Goal: Information Seeking & Learning: Understand process/instructions

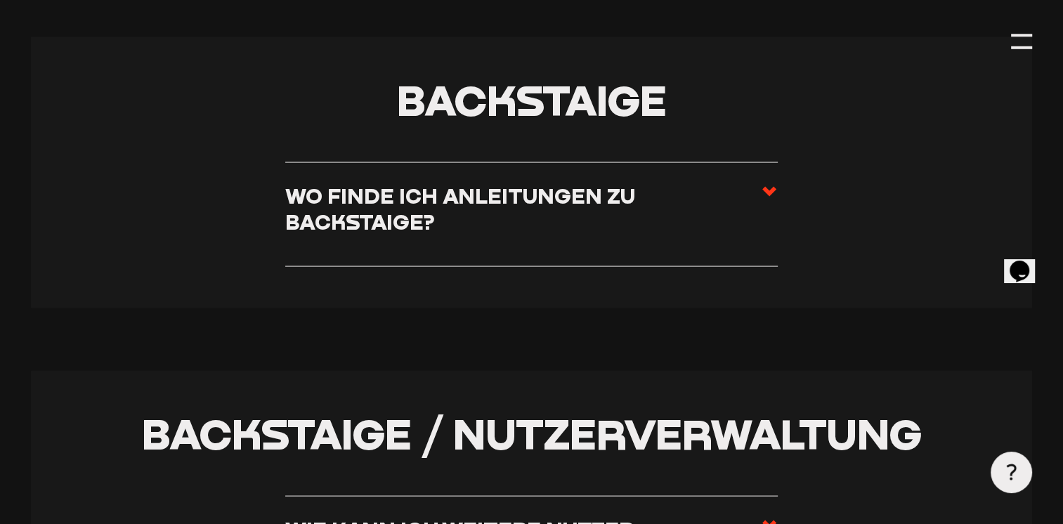
scroll to position [2739, 0]
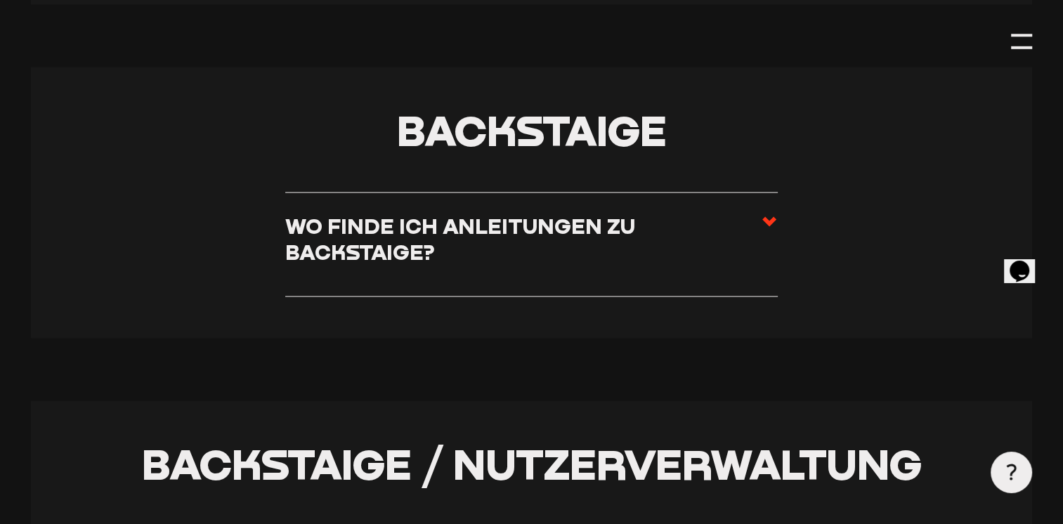
click at [766, 214] on icon at bounding box center [769, 222] width 17 height 17
click at [0, 0] on input "Wo finde ich Anleitungen zu Backstaige?" at bounding box center [0, 0] width 0 height 0
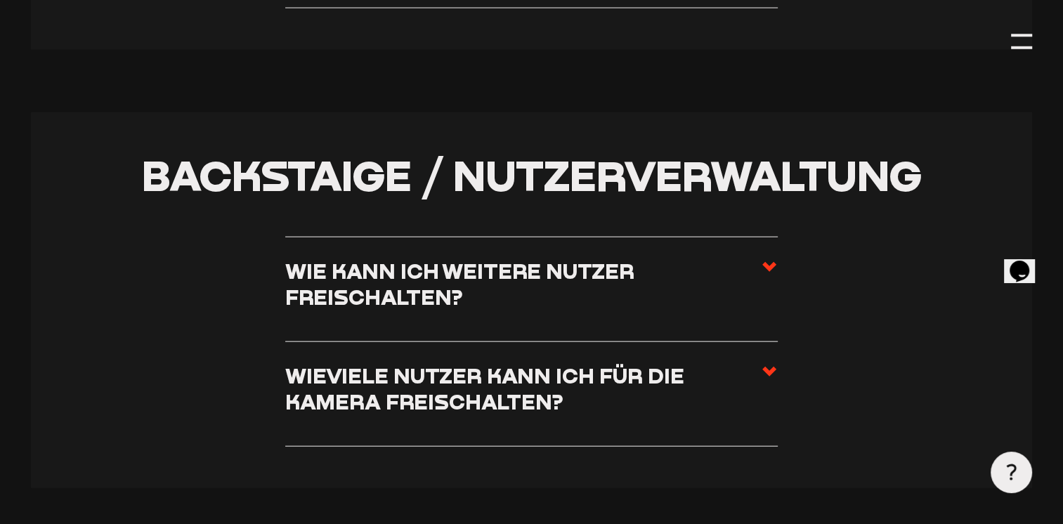
click at [770, 363] on icon at bounding box center [769, 371] width 17 height 17
click at [0, 0] on input "Wieviele Nutzer kann ich für die Kamera freischalten?" at bounding box center [0, 0] width 0 height 0
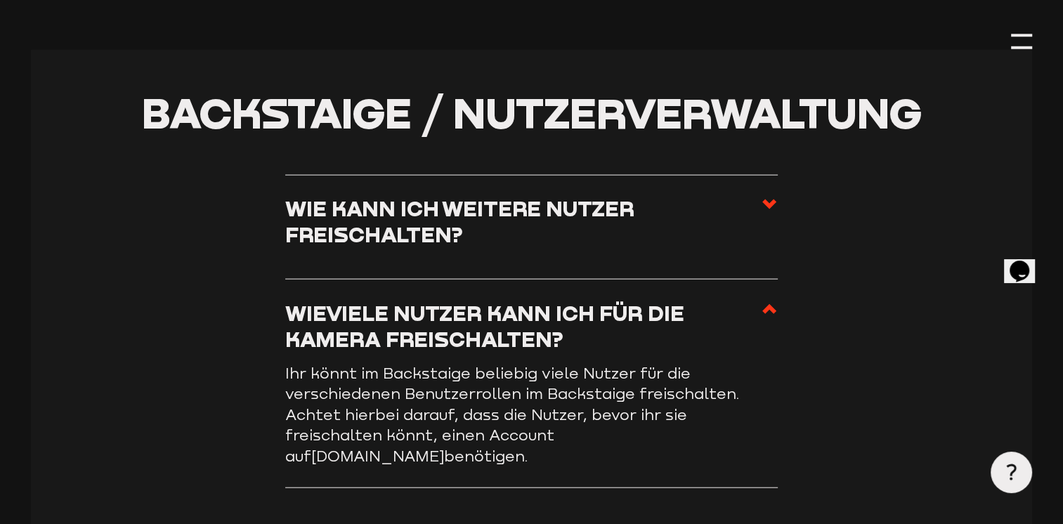
scroll to position [3028, 0]
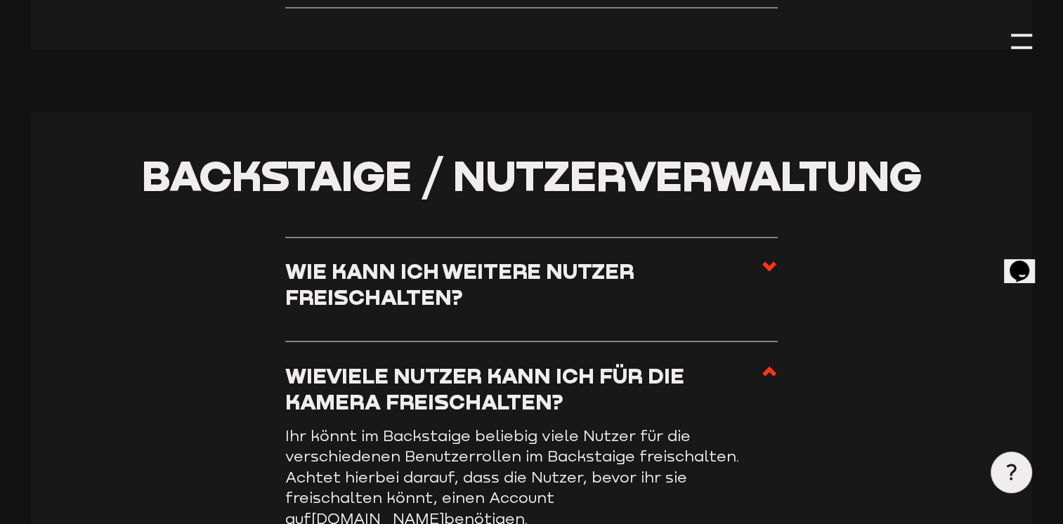
click at [768, 262] on use at bounding box center [769, 267] width 14 height 10
click at [0, 0] on input "Wie kann ich weitere Nutzer freischalten?" at bounding box center [0, 0] width 0 height 0
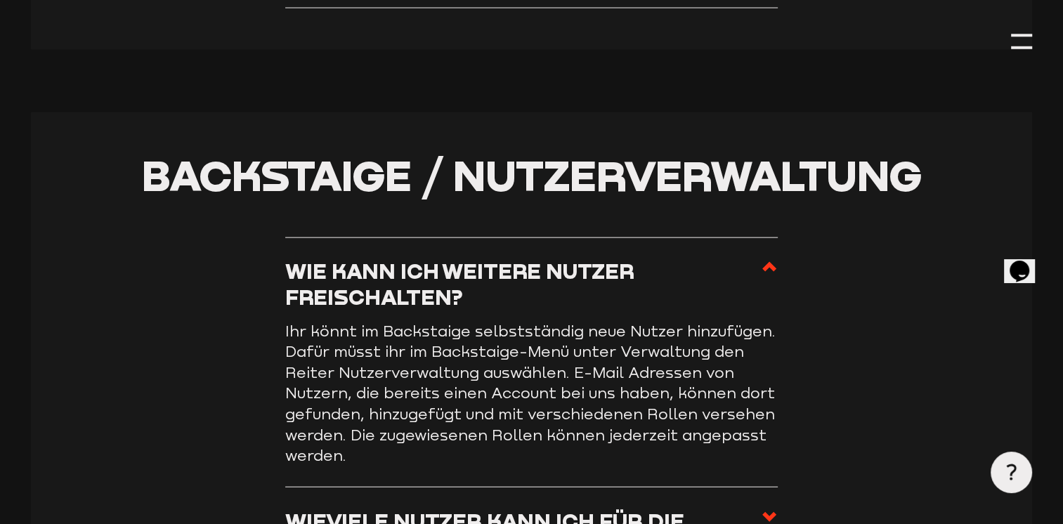
click at [764, 262] on use at bounding box center [769, 267] width 14 height 10
click at [0, 0] on input "Wie kann ich weitere Nutzer freischalten?" at bounding box center [0, 0] width 0 height 0
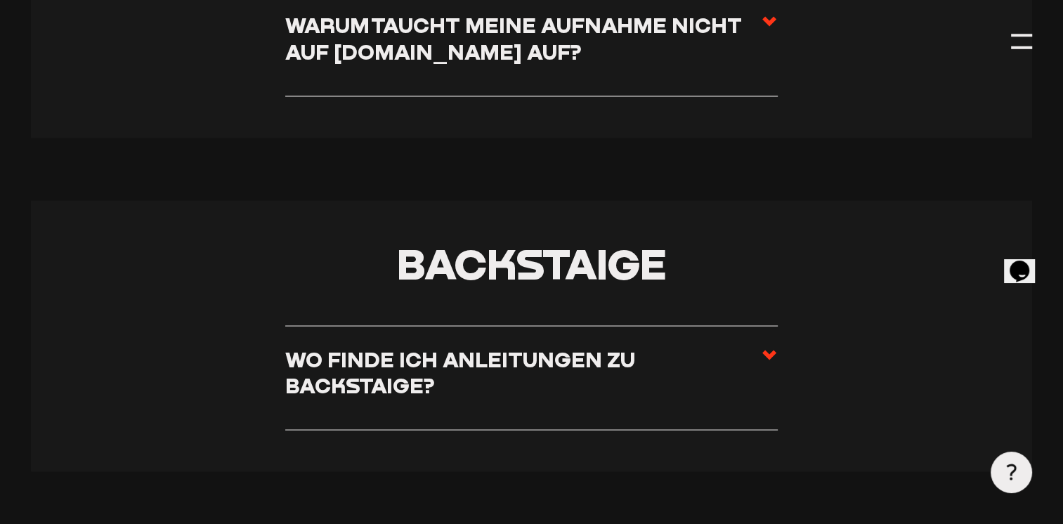
click at [691, 346] on h3 "Wo finde ich Anleitungen zu Backstaige?" at bounding box center [523, 372] width 476 height 52
click at [0, 0] on input "Wo finde ich Anleitungen zu Backstaige?" at bounding box center [0, 0] width 0 height 0
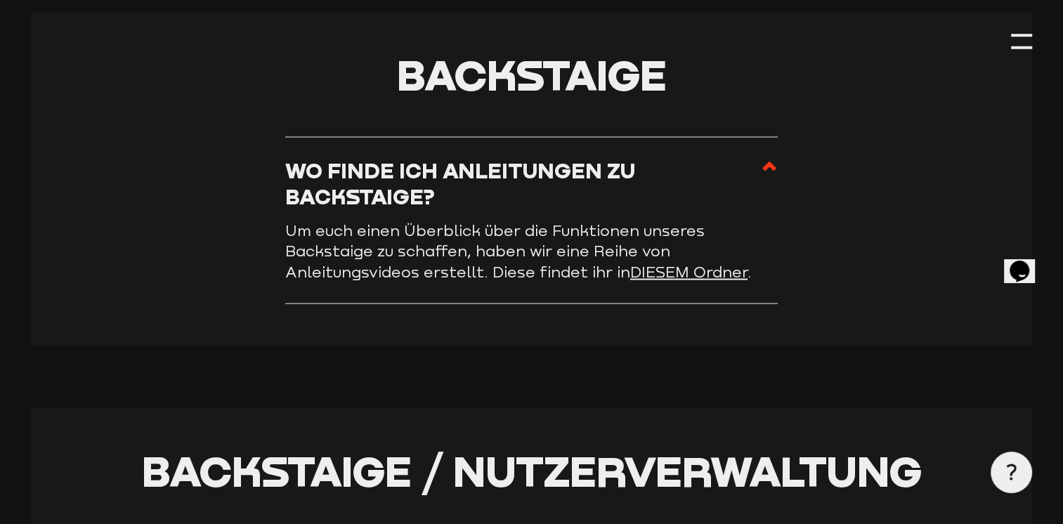
scroll to position [2817, 0]
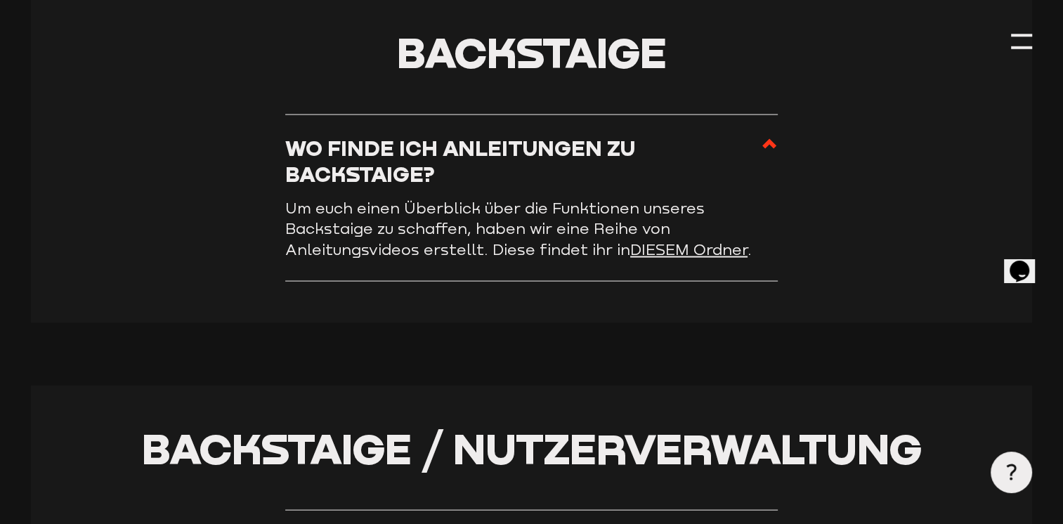
click at [678, 241] on link "DIESEM Ordner" at bounding box center [688, 250] width 117 height 18
